Goal: Task Accomplishment & Management: Use online tool/utility

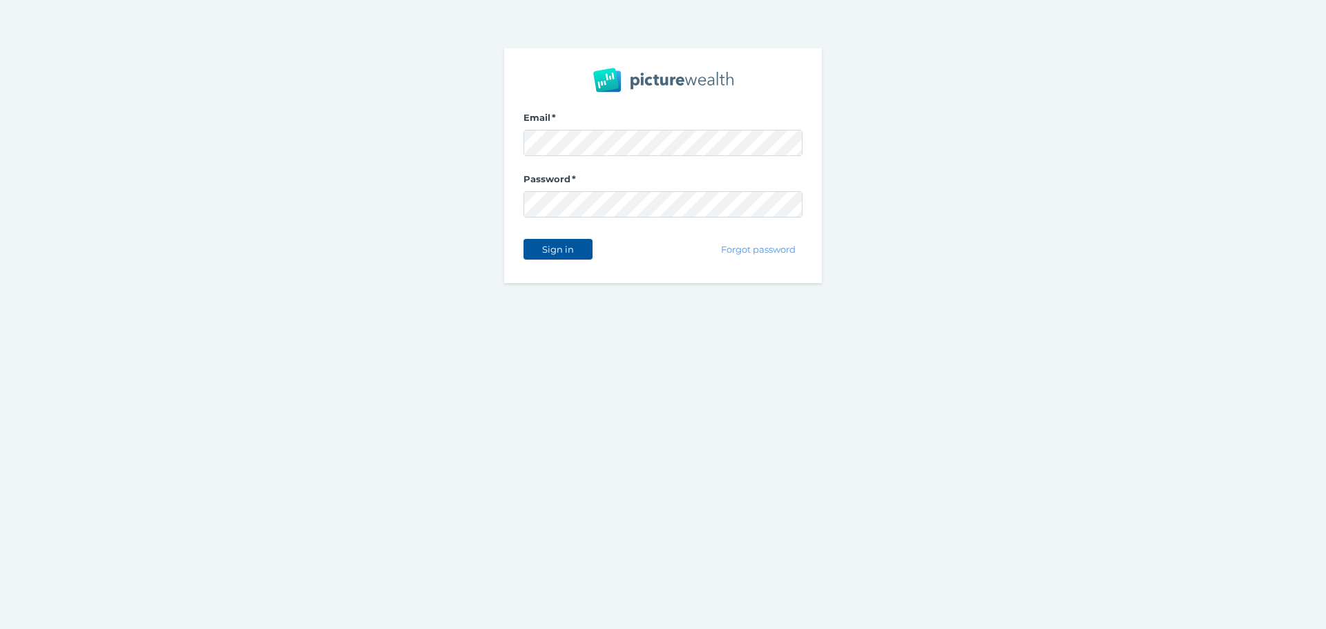
click at [572, 251] on span "Sign in" at bounding box center [558, 249] width 44 height 11
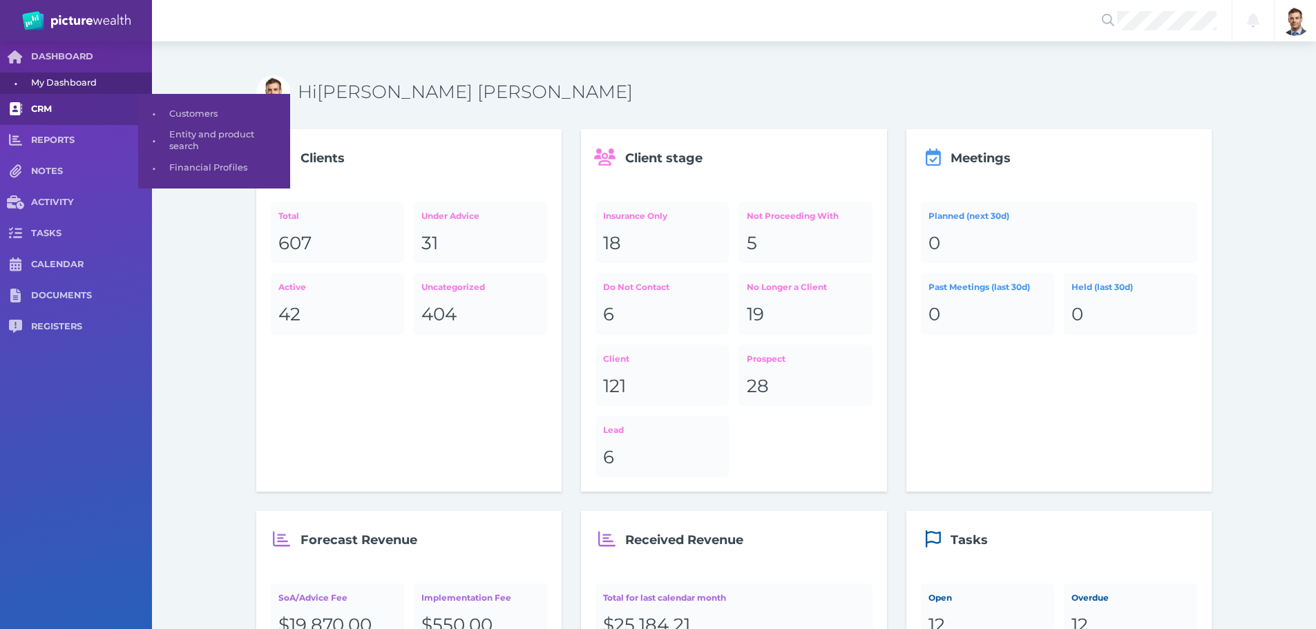
click at [55, 108] on span "CRM" at bounding box center [91, 110] width 121 height 12
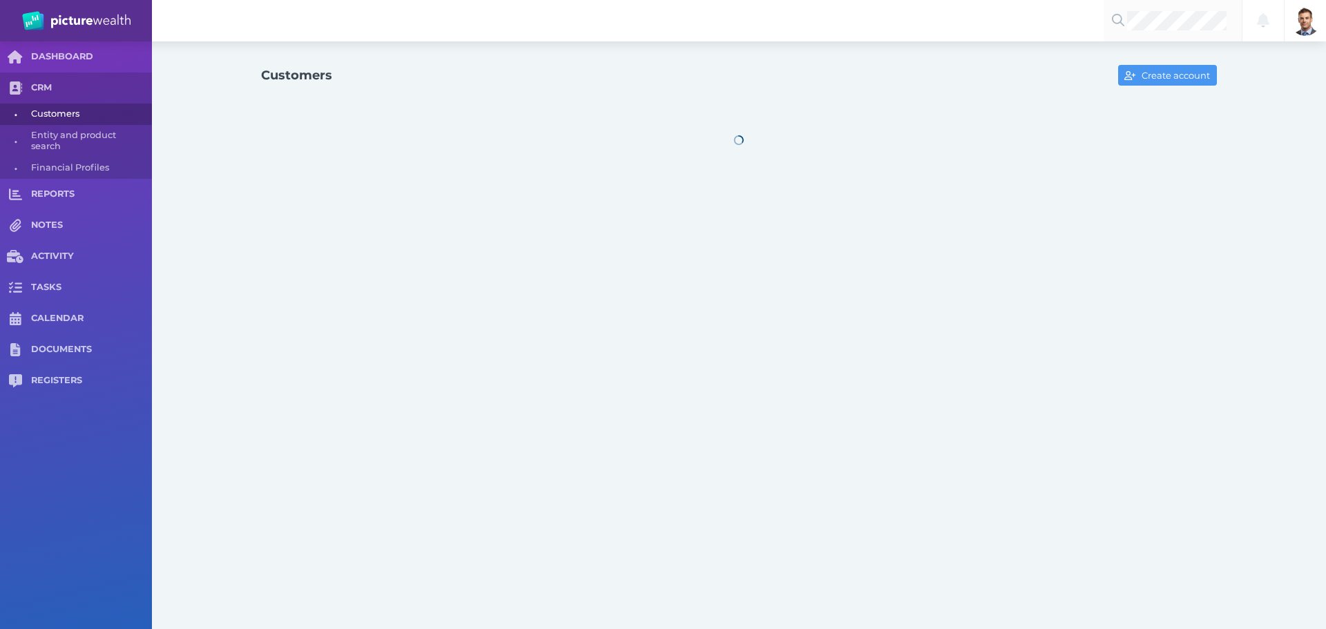
select select "25"
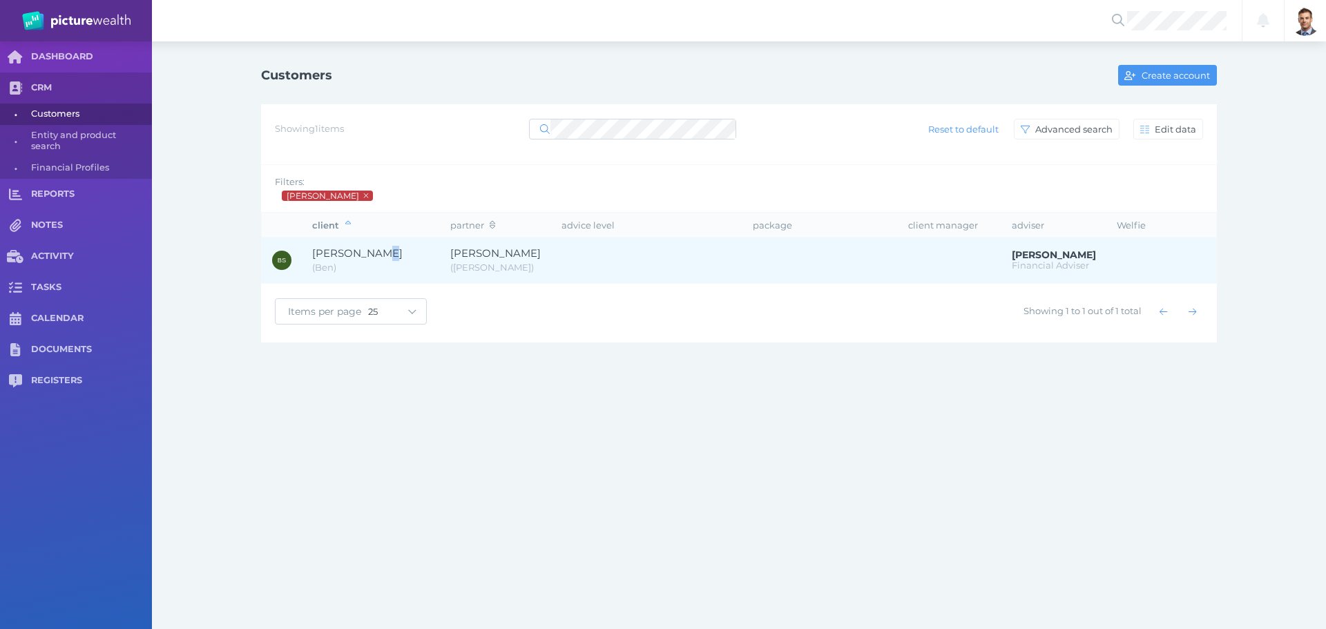
click at [386, 256] on span "[PERSON_NAME]" at bounding box center [357, 253] width 90 height 13
